Goal: Information Seeking & Learning: Learn about a topic

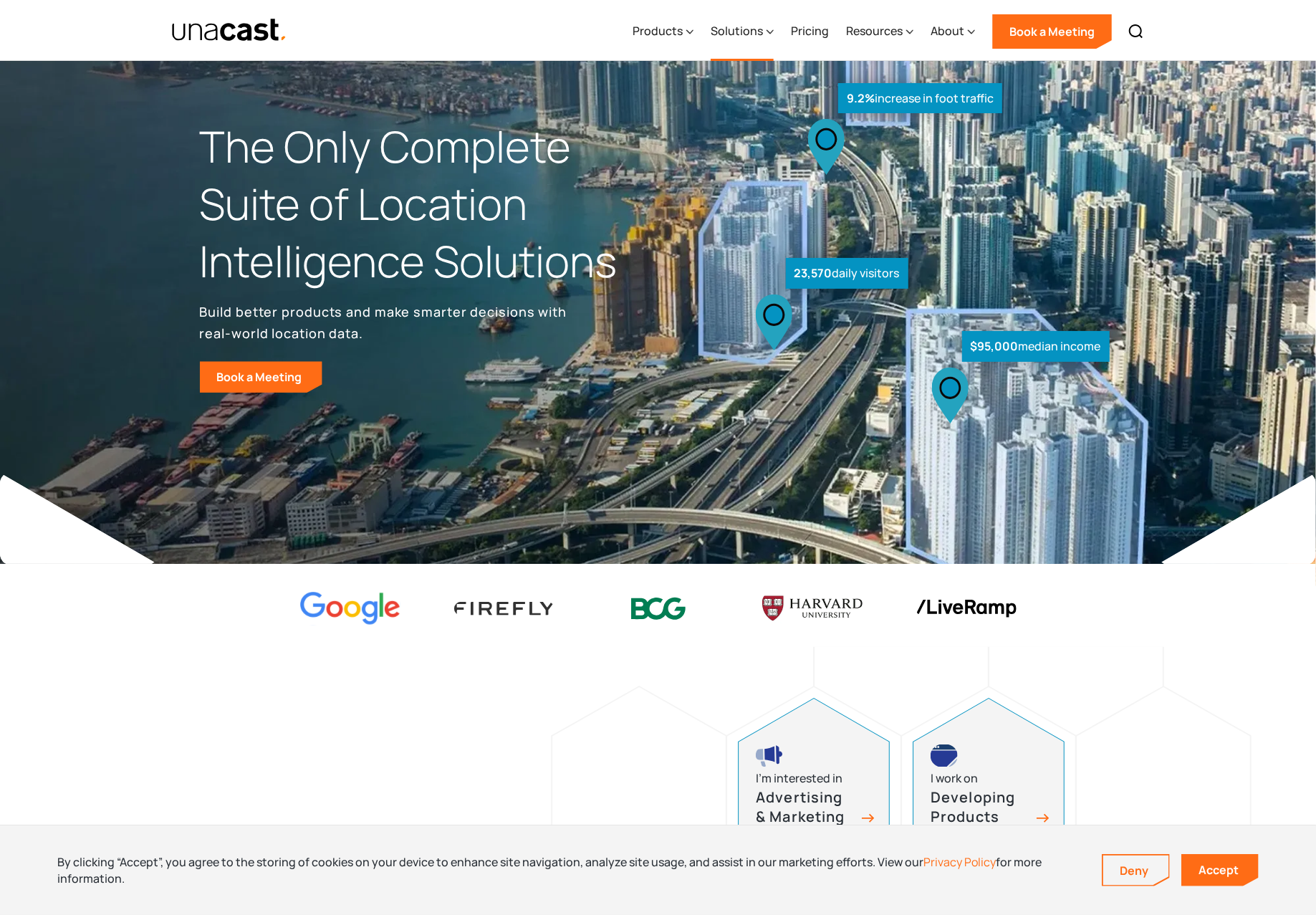
click at [761, 32] on div "Solutions" at bounding box center [736, 31] width 52 height 17
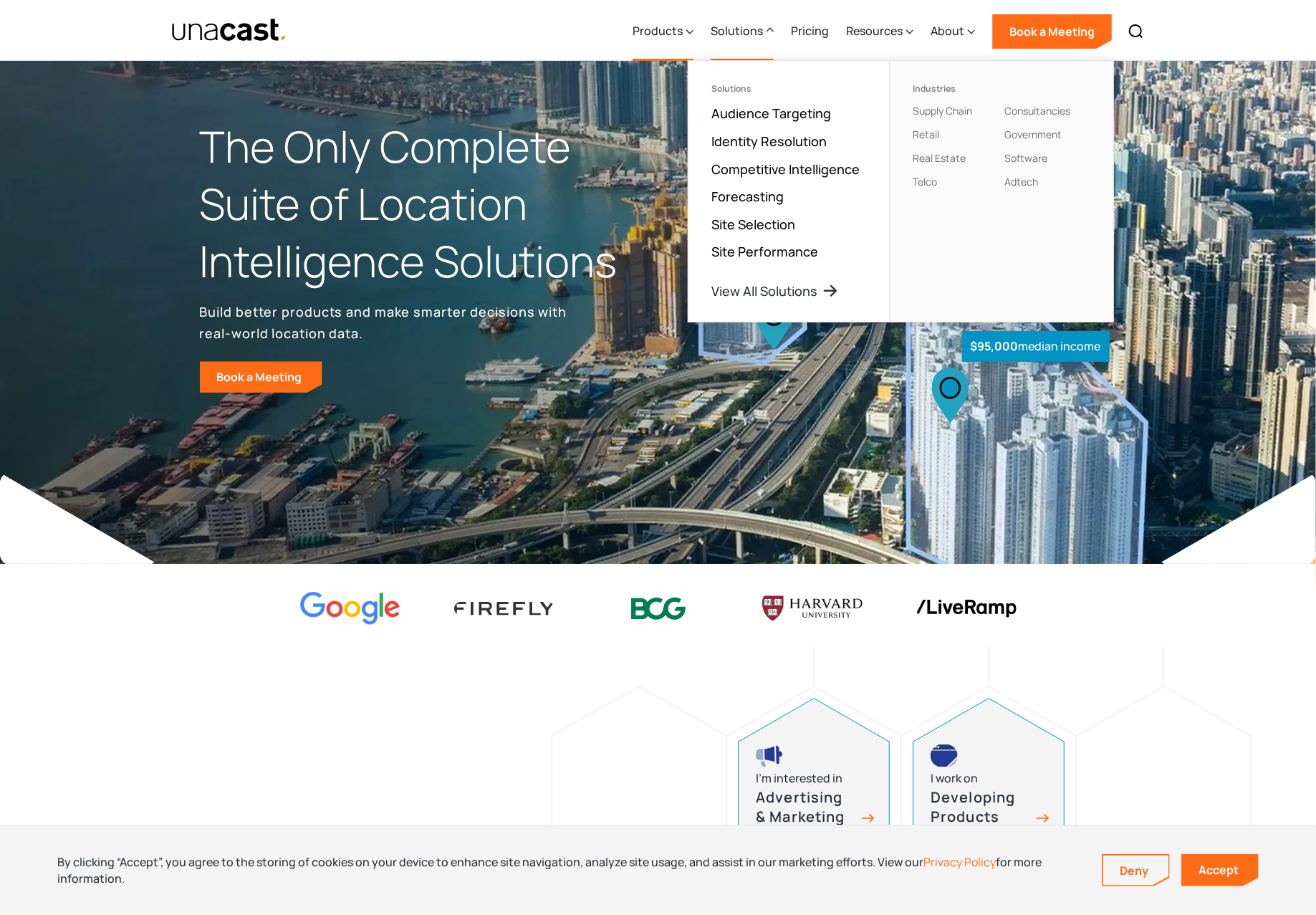
click at [649, 20] on div "Products" at bounding box center [662, 32] width 61 height 59
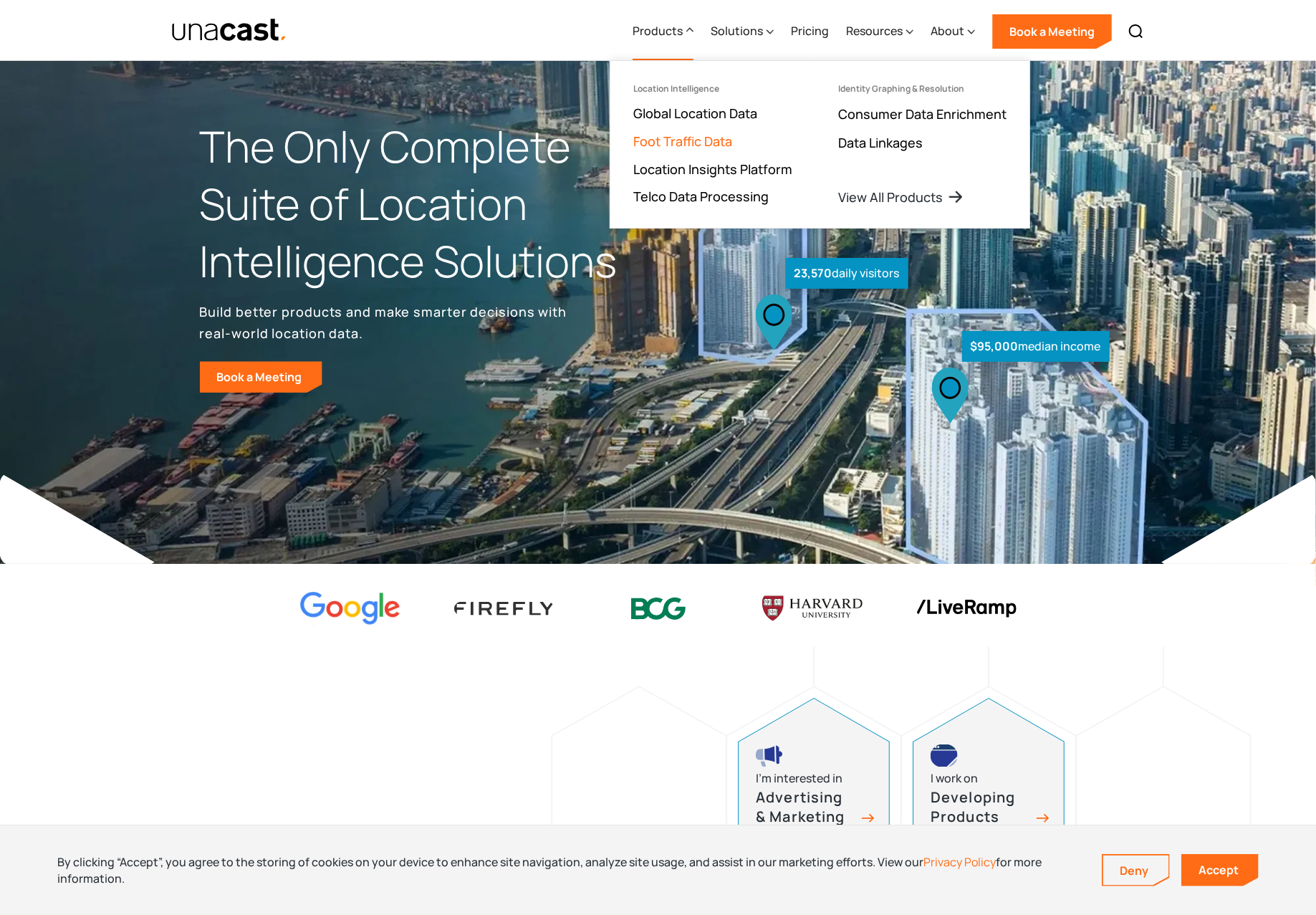
click at [702, 141] on link "Foot Traffic Data" at bounding box center [682, 141] width 99 height 17
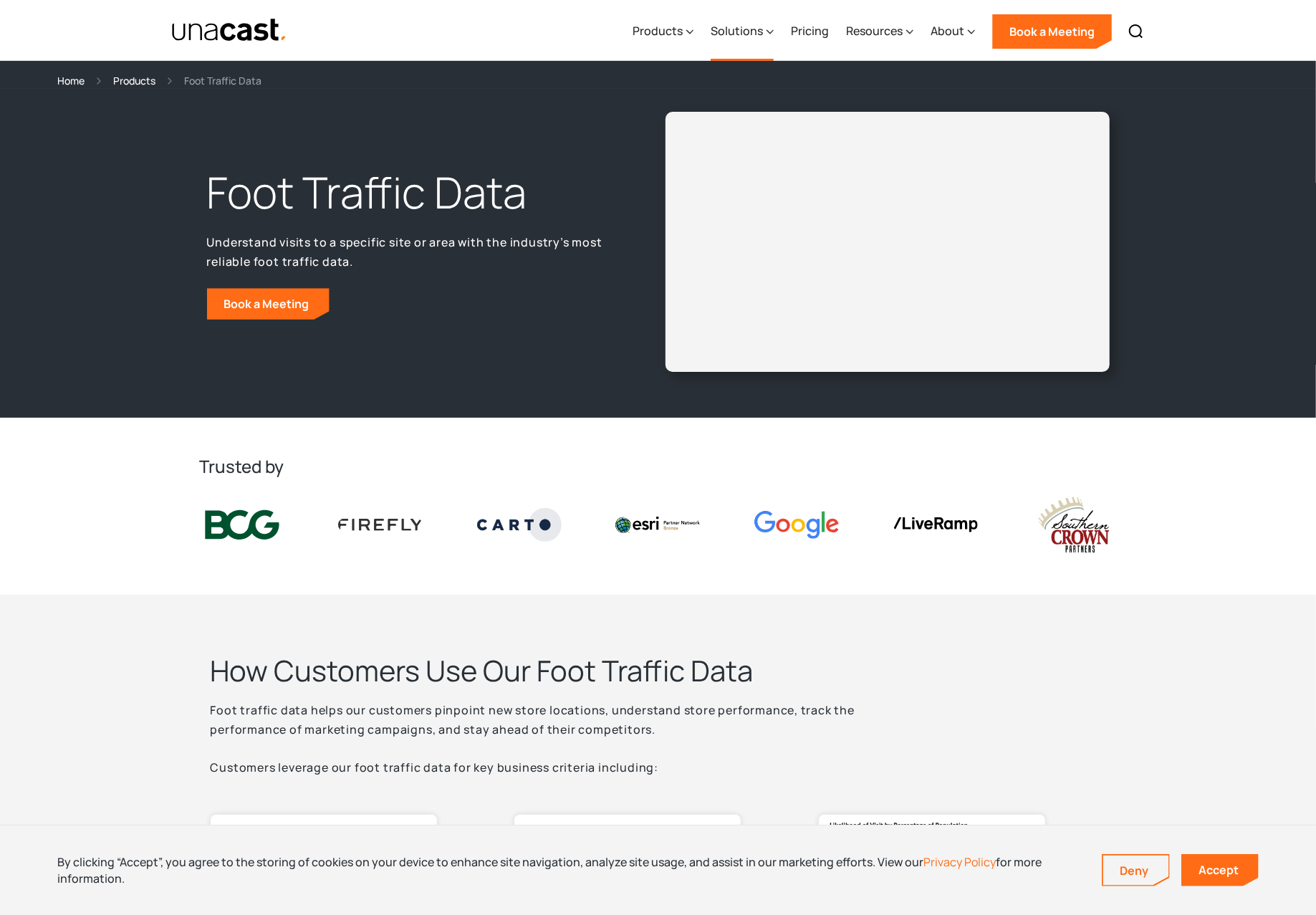
click at [763, 32] on div "Solutions" at bounding box center [742, 32] width 63 height 59
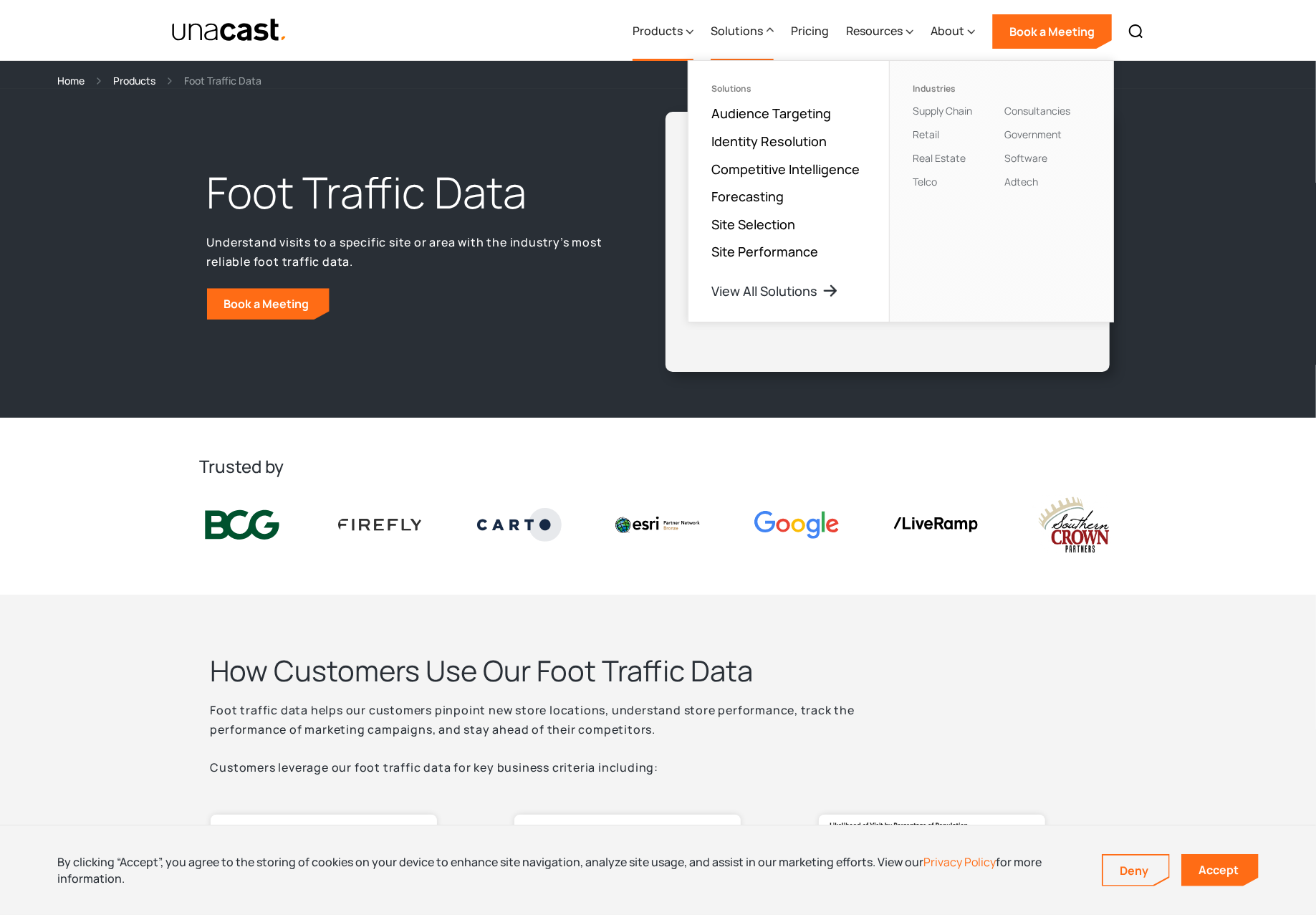
click at [689, 32] on icon at bounding box center [690, 32] width 7 height 15
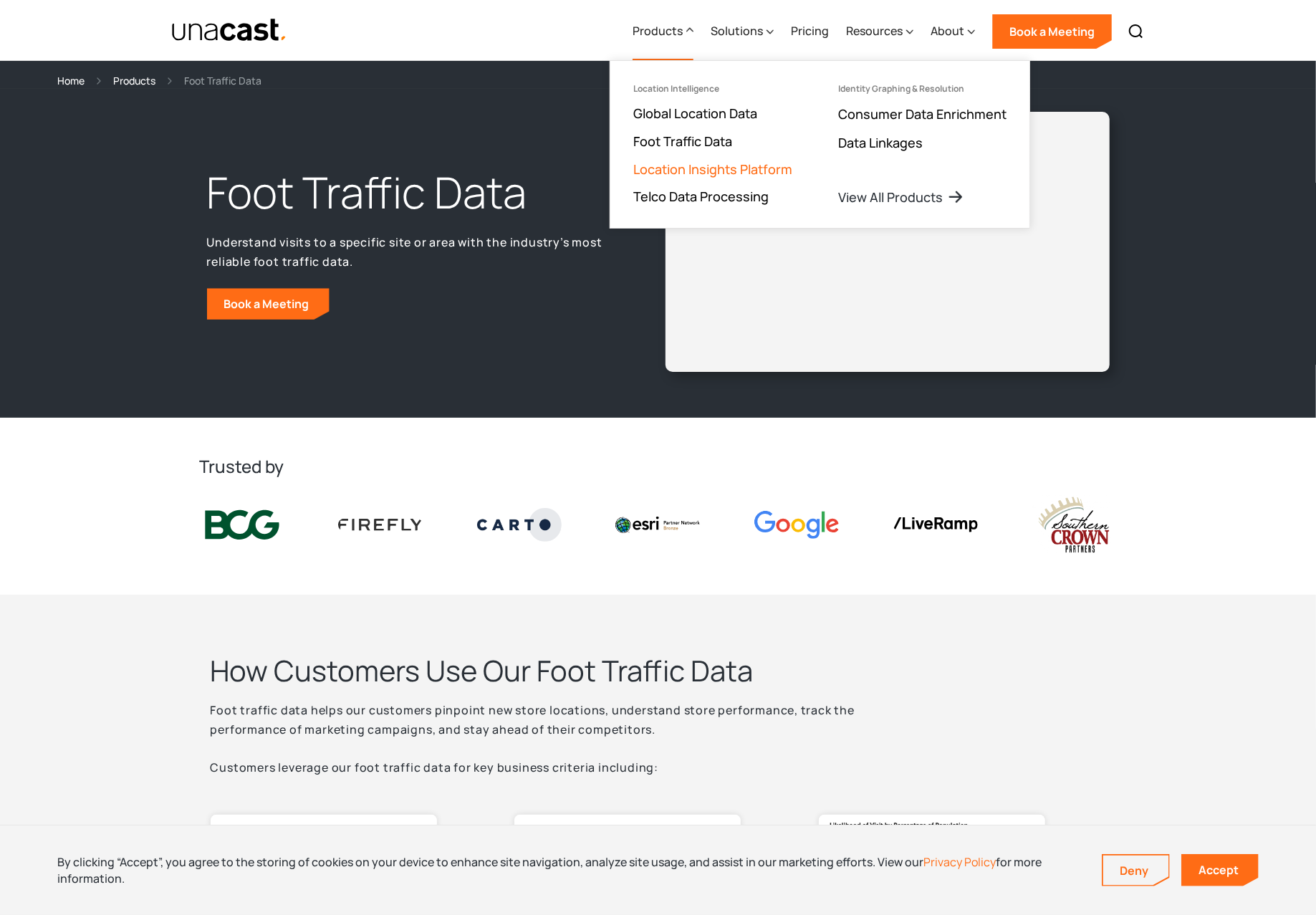
click at [757, 161] on link "Location Insights Platform" at bounding box center [713, 169] width 159 height 17
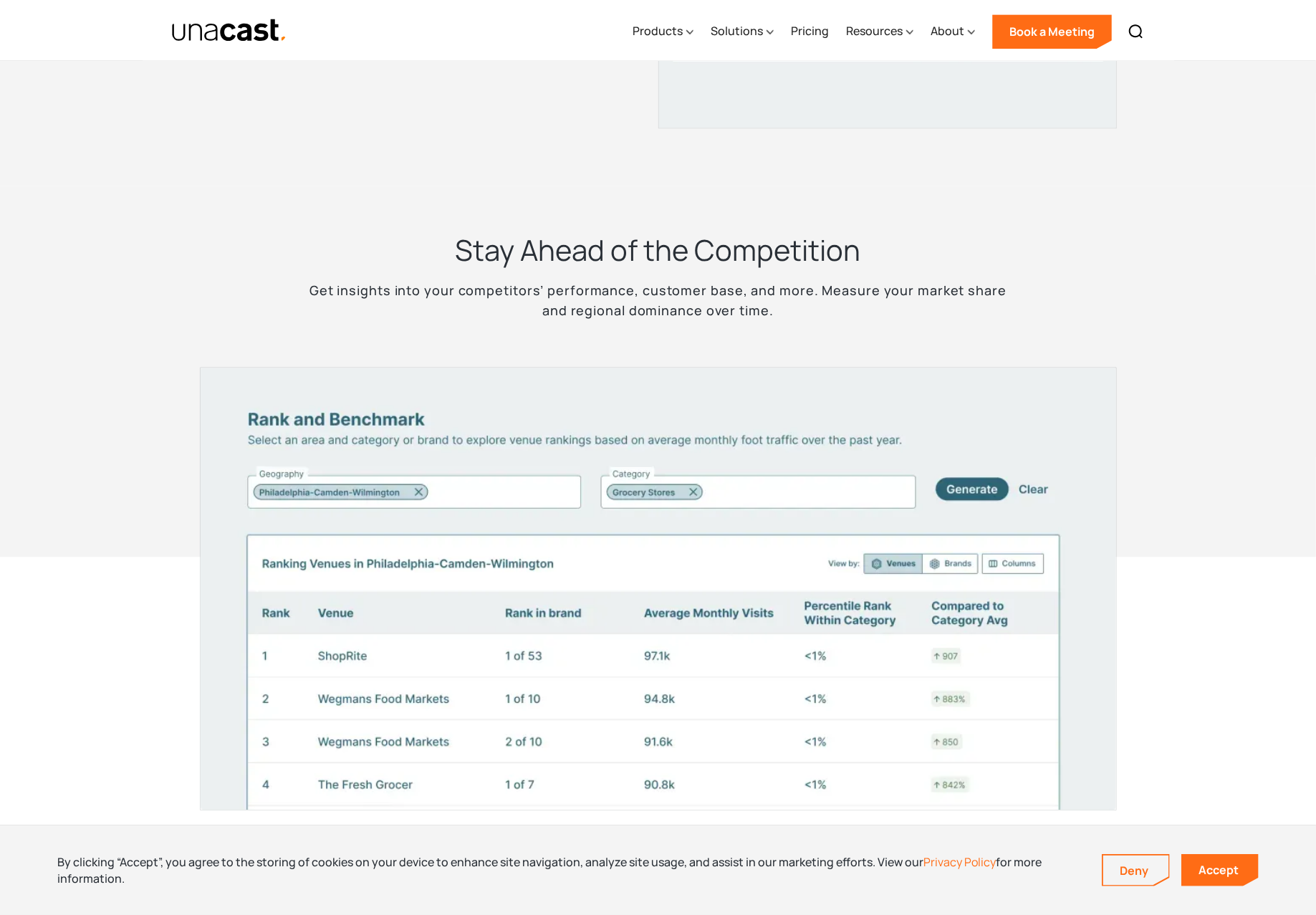
scroll to position [2674, 0]
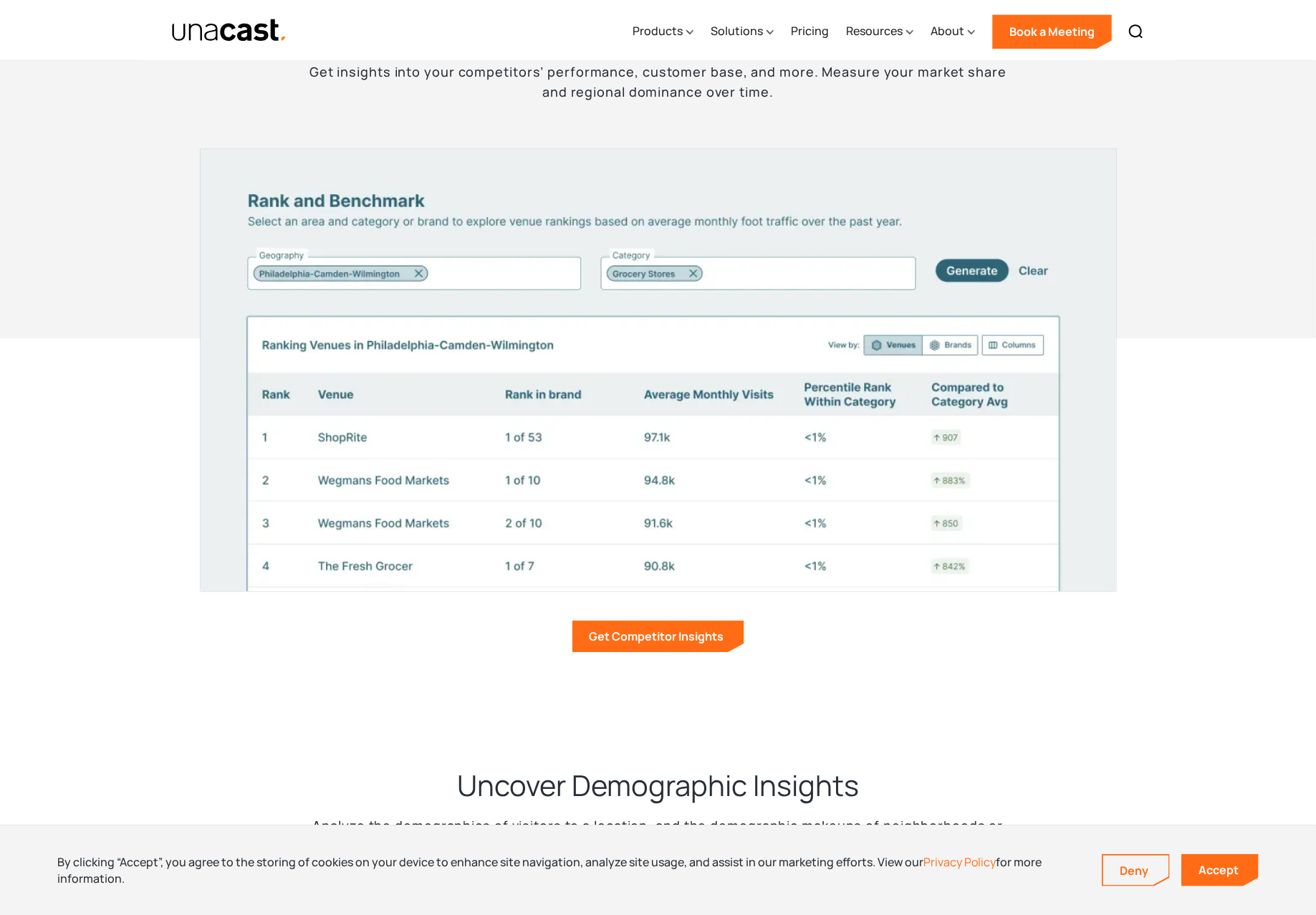
click at [129, 433] on section "Stay Ahead of the Competition Get insights into your competitors’ performance, …" at bounding box center [658, 338] width 1316 height 742
click at [196, 29] on img "home" at bounding box center [230, 30] width 117 height 25
